Goal: Obtain resource: Download file/media

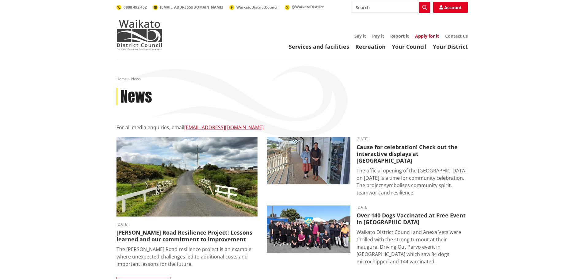
click at [419, 36] on link "Apply for it" at bounding box center [427, 36] width 24 height 6
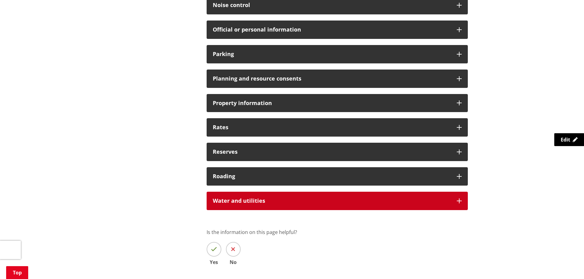
click at [454, 199] on div "Water and utilities" at bounding box center [337, 201] width 261 height 18
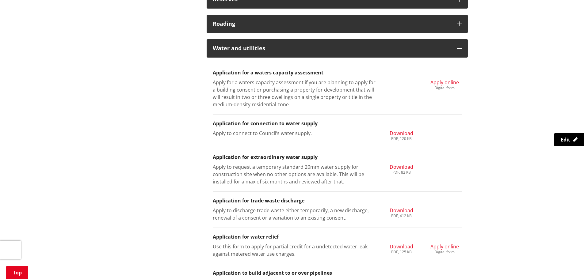
scroll to position [613, 0]
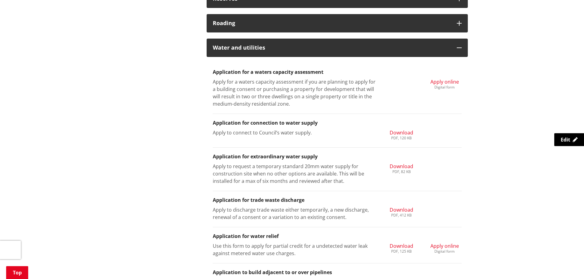
click at [399, 132] on span "Download" at bounding box center [402, 132] width 24 height 7
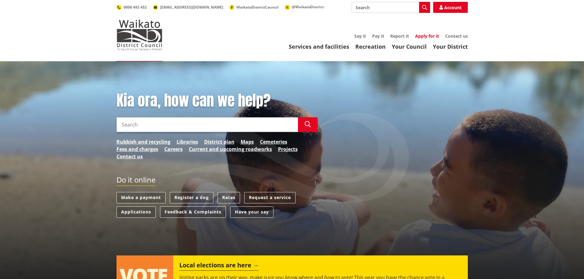
click at [422, 38] on link "Apply for it" at bounding box center [427, 36] width 24 height 6
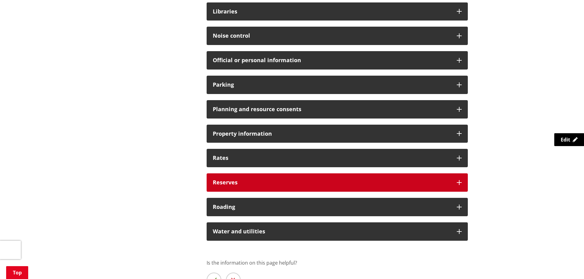
scroll to position [521, 0]
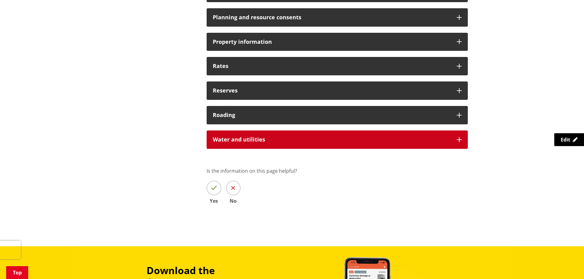
click at [459, 141] on icon at bounding box center [459, 139] width 5 height 5
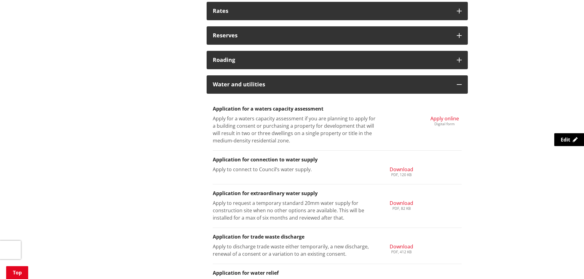
scroll to position [582, 0]
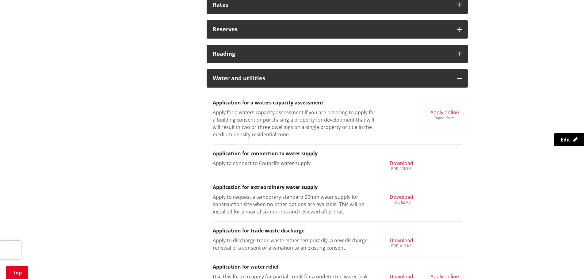
click at [402, 163] on span "Download" at bounding box center [402, 163] width 24 height 7
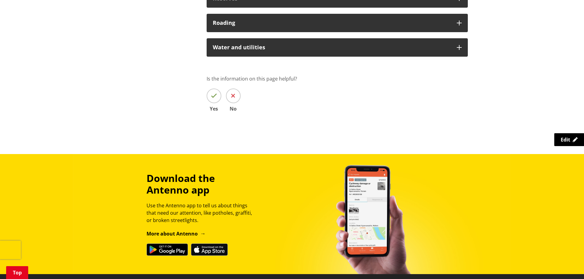
scroll to position [460, 0]
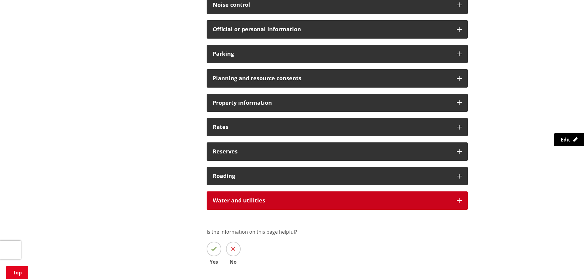
click at [461, 201] on icon at bounding box center [459, 200] width 5 height 5
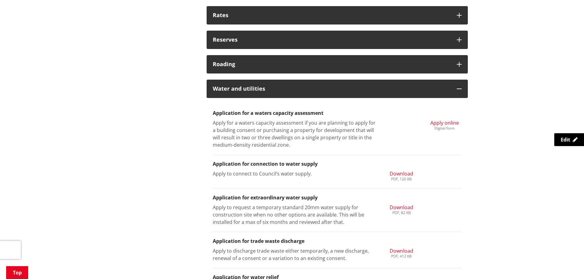
scroll to position [583, 0]
